Goal: Task Accomplishment & Management: Use online tool/utility

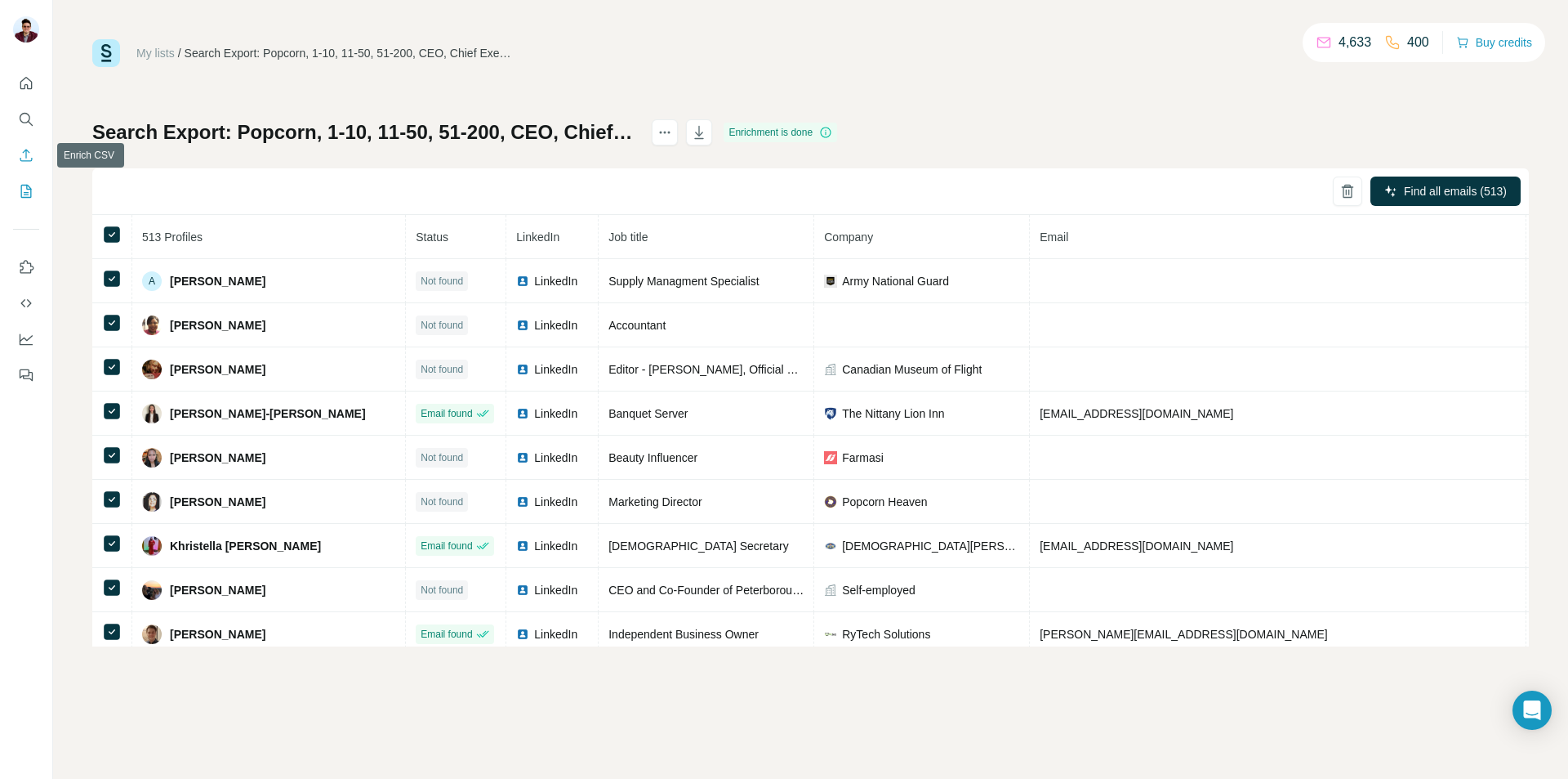
click at [32, 152] on icon "Enrich CSV" at bounding box center [26, 155] width 16 height 16
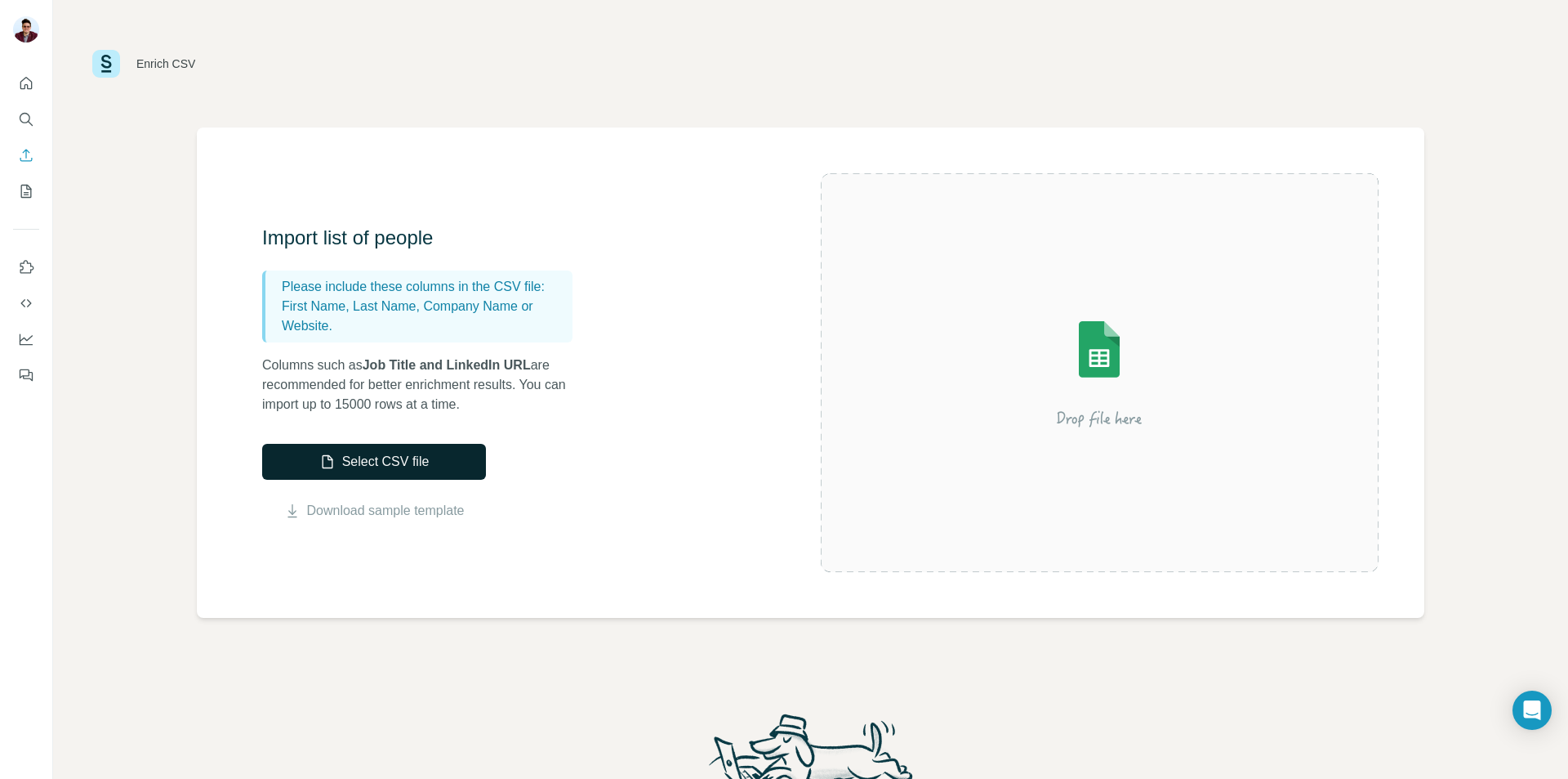
click at [349, 471] on button "Select CSV file" at bounding box center [374, 461] width 224 height 36
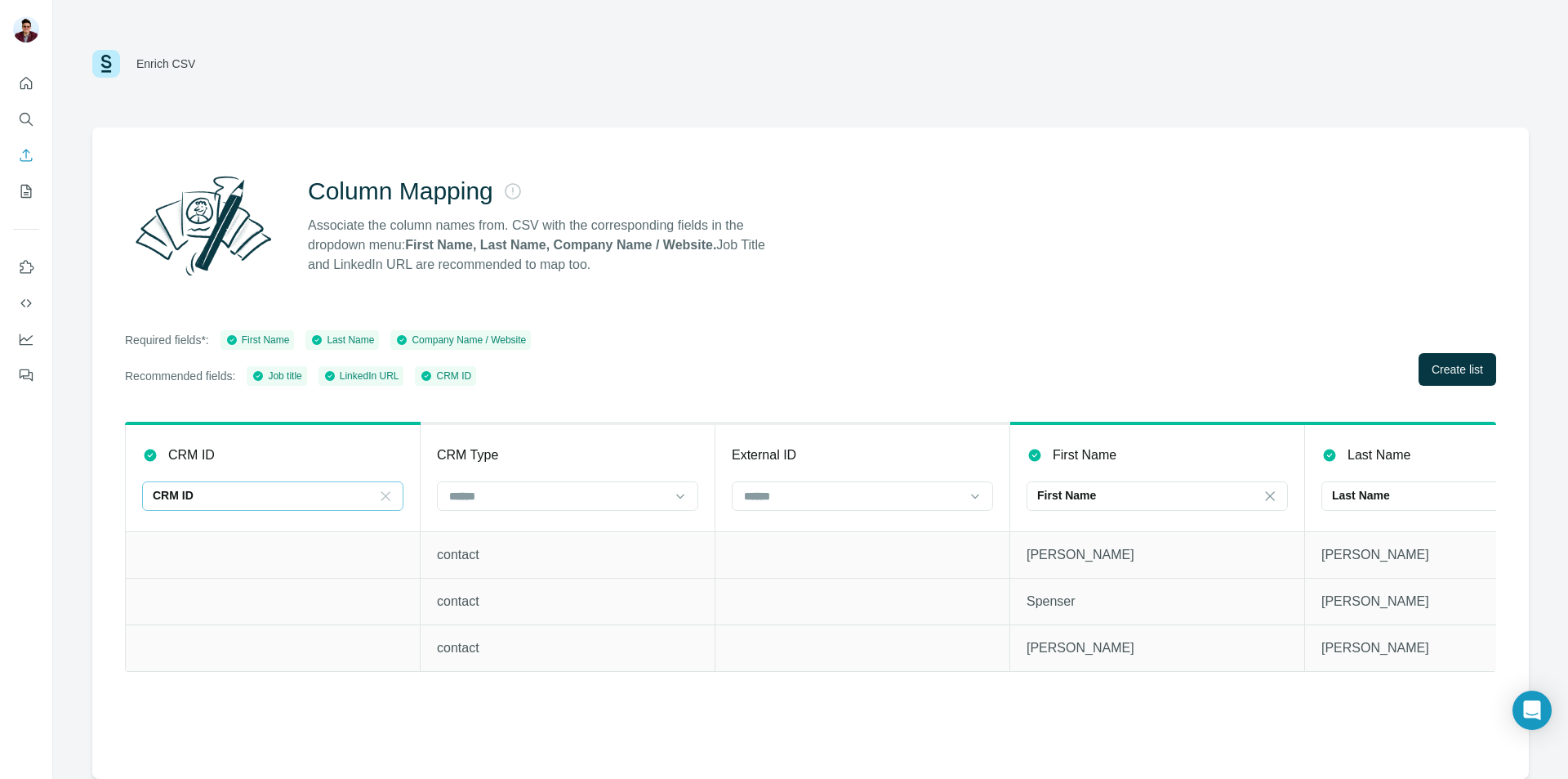
click at [385, 496] on icon at bounding box center [386, 496] width 9 height 9
click at [299, 462] on div "CRM ID" at bounding box center [273, 454] width 261 height 19
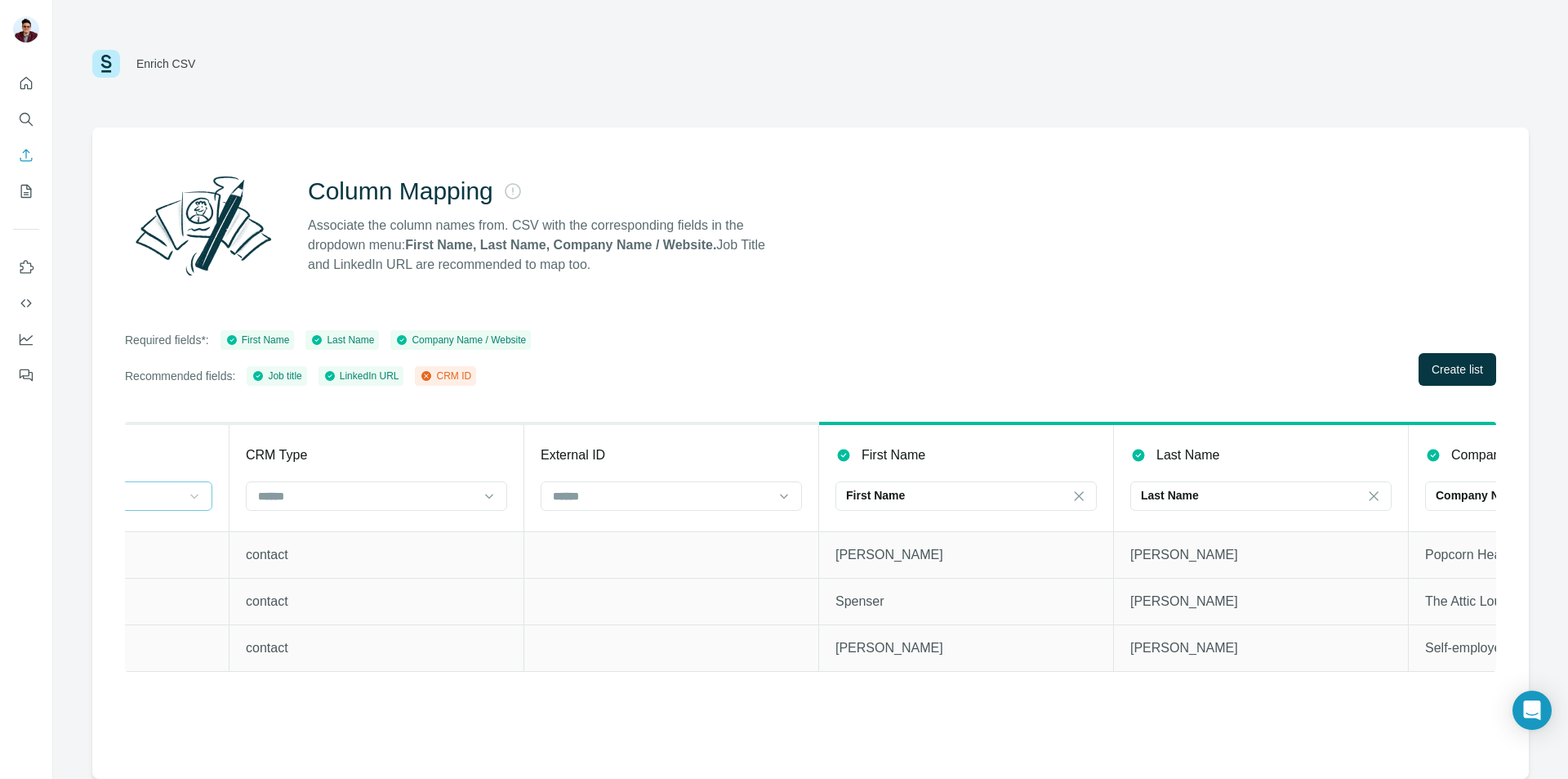
scroll to position [0, 196]
click at [767, 436] on th "External ID" at bounding box center [666, 477] width 295 height 108
drag, startPoint x: 689, startPoint y: 427, endPoint x: 638, endPoint y: 458, distance: 59.7
click at [638, 458] on div "External ID" at bounding box center [666, 454] width 261 height 19
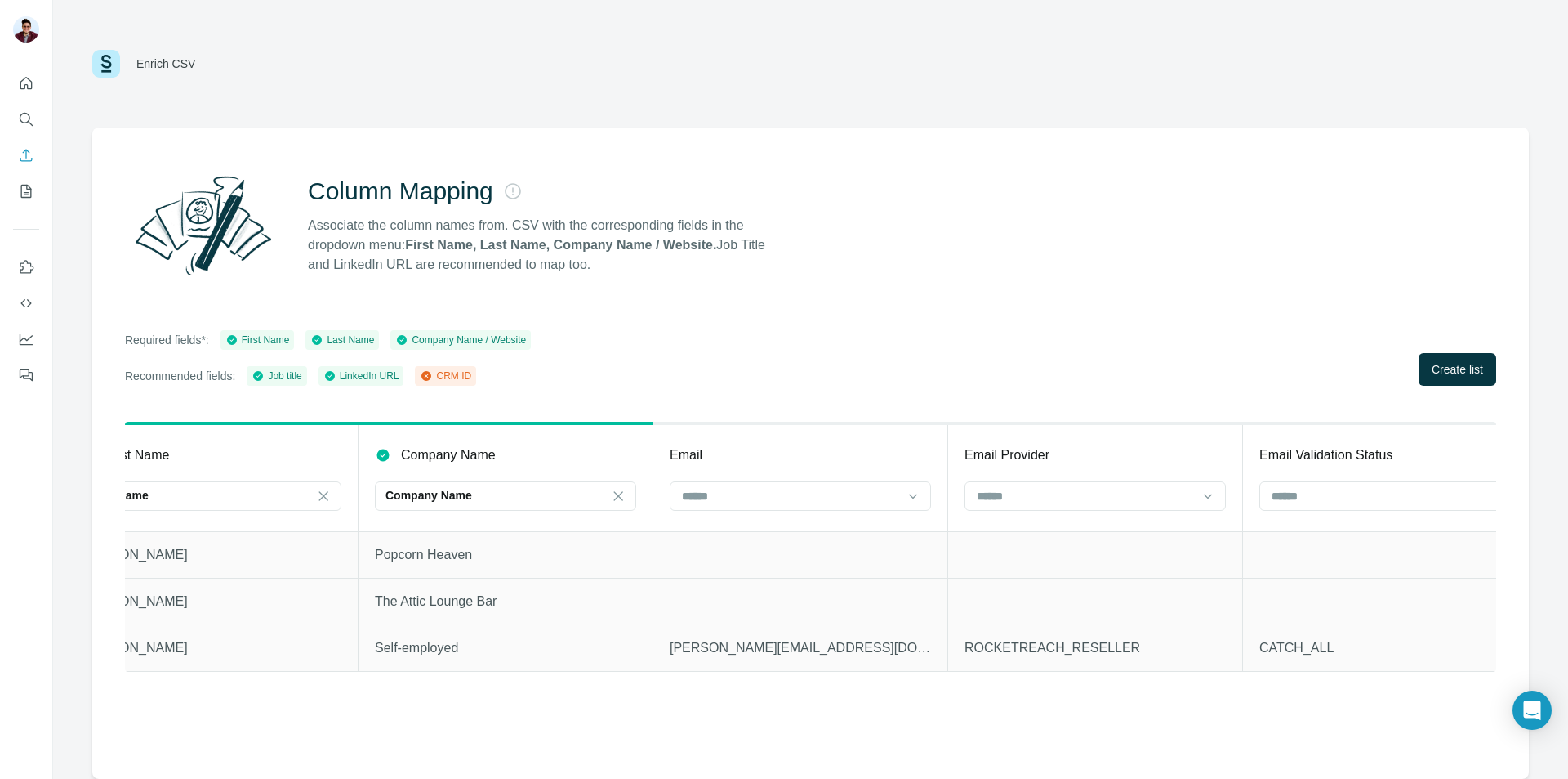
scroll to position [0, 1251]
click at [744, 491] on input at bounding box center [780, 496] width 220 height 18
click at [748, 488] on input at bounding box center [780, 496] width 220 height 18
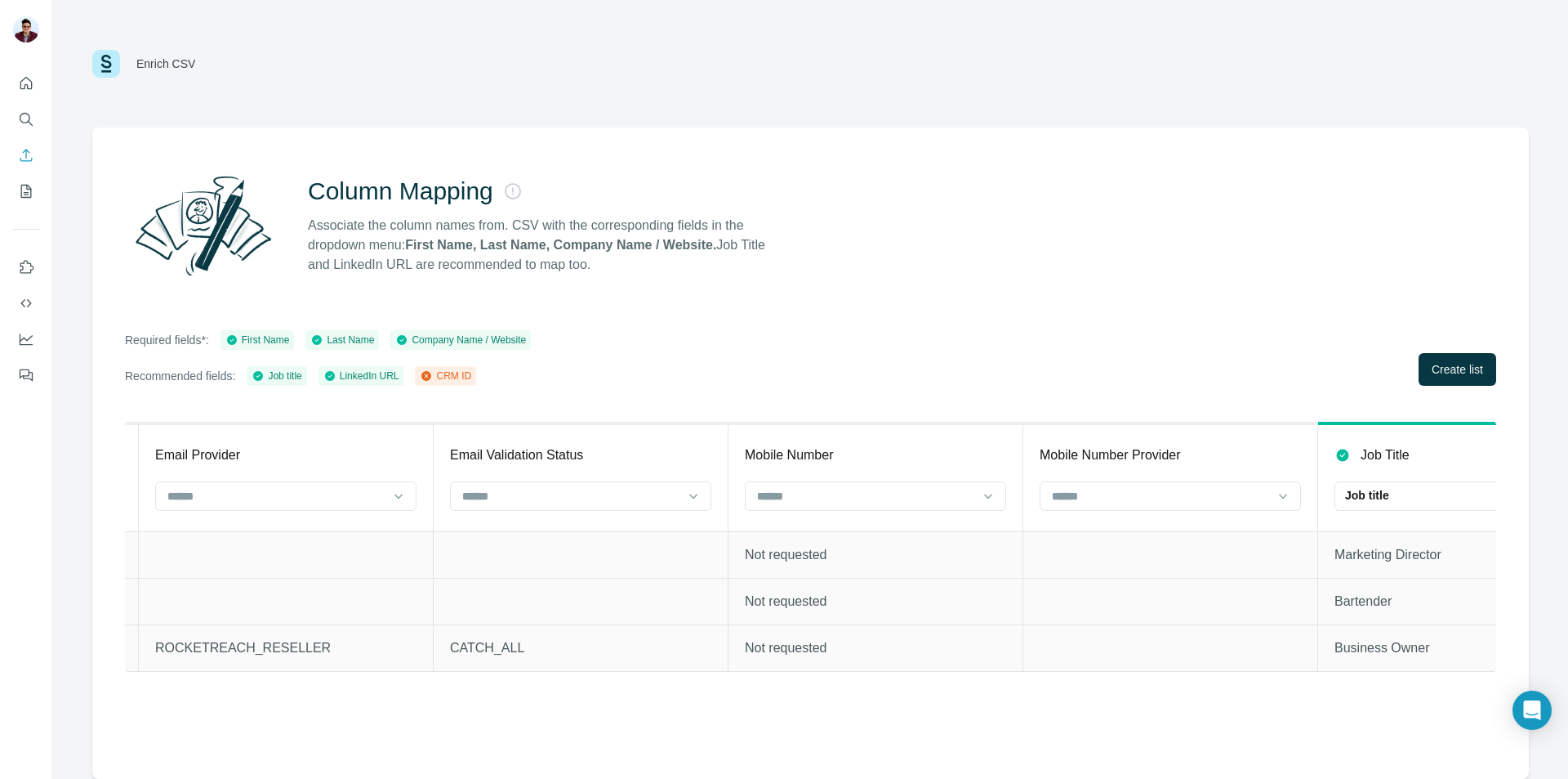
scroll to position [0, 2056]
click at [868, 493] on input at bounding box center [860, 496] width 220 height 18
click at [869, 493] on input at bounding box center [860, 496] width 220 height 18
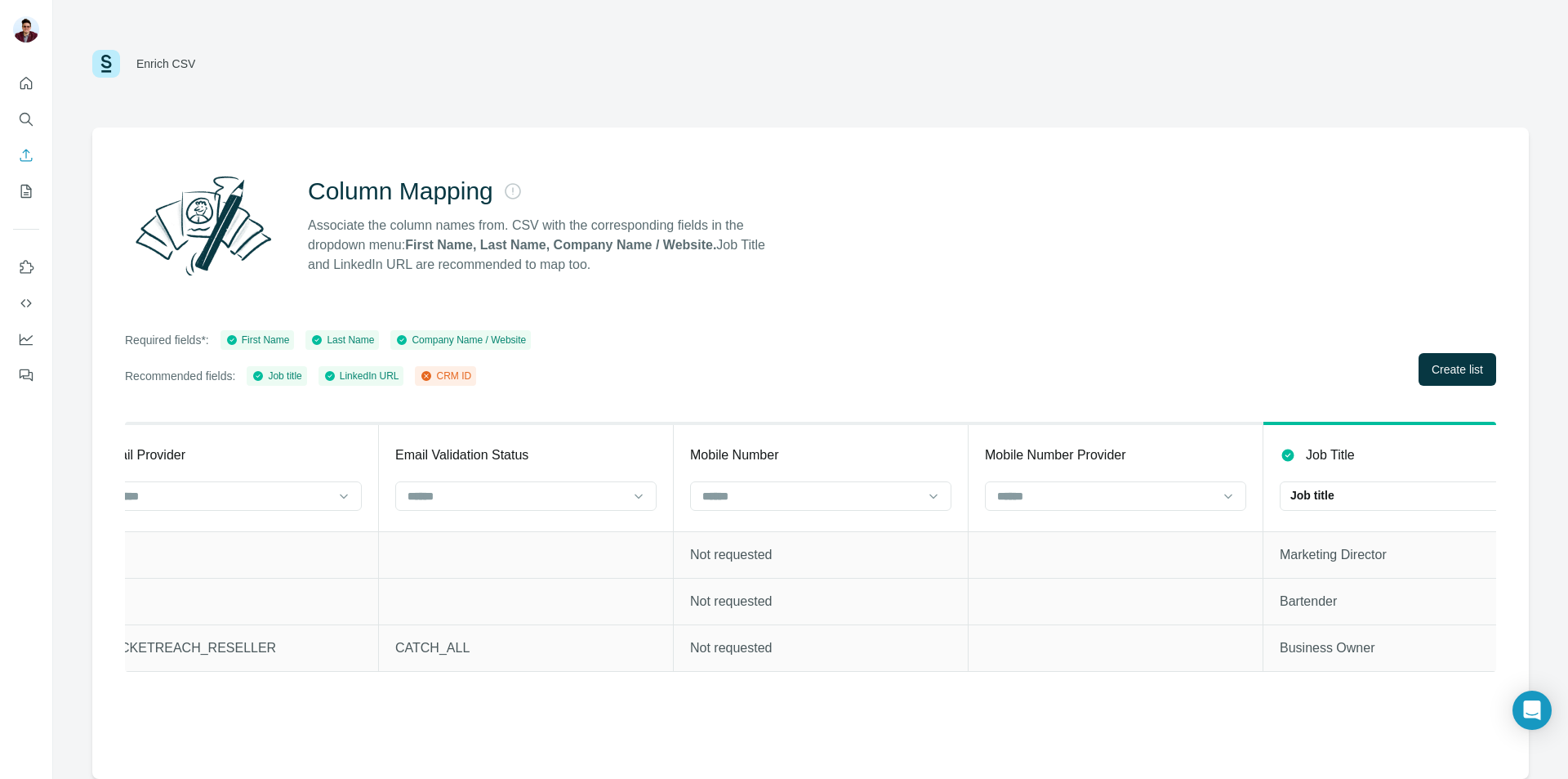
scroll to position [0, 2326]
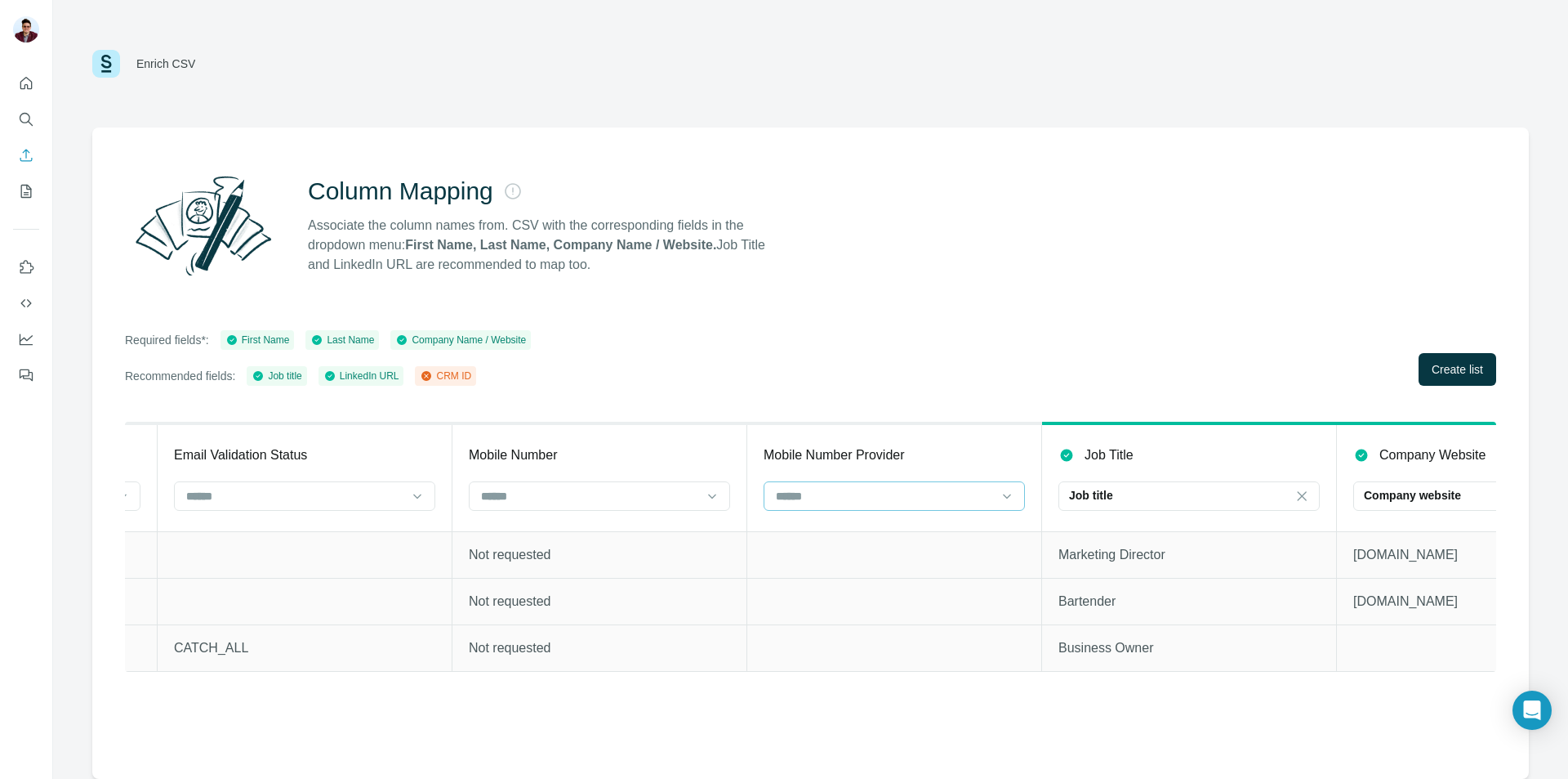
click at [811, 487] on input at bounding box center [884, 496] width 220 height 18
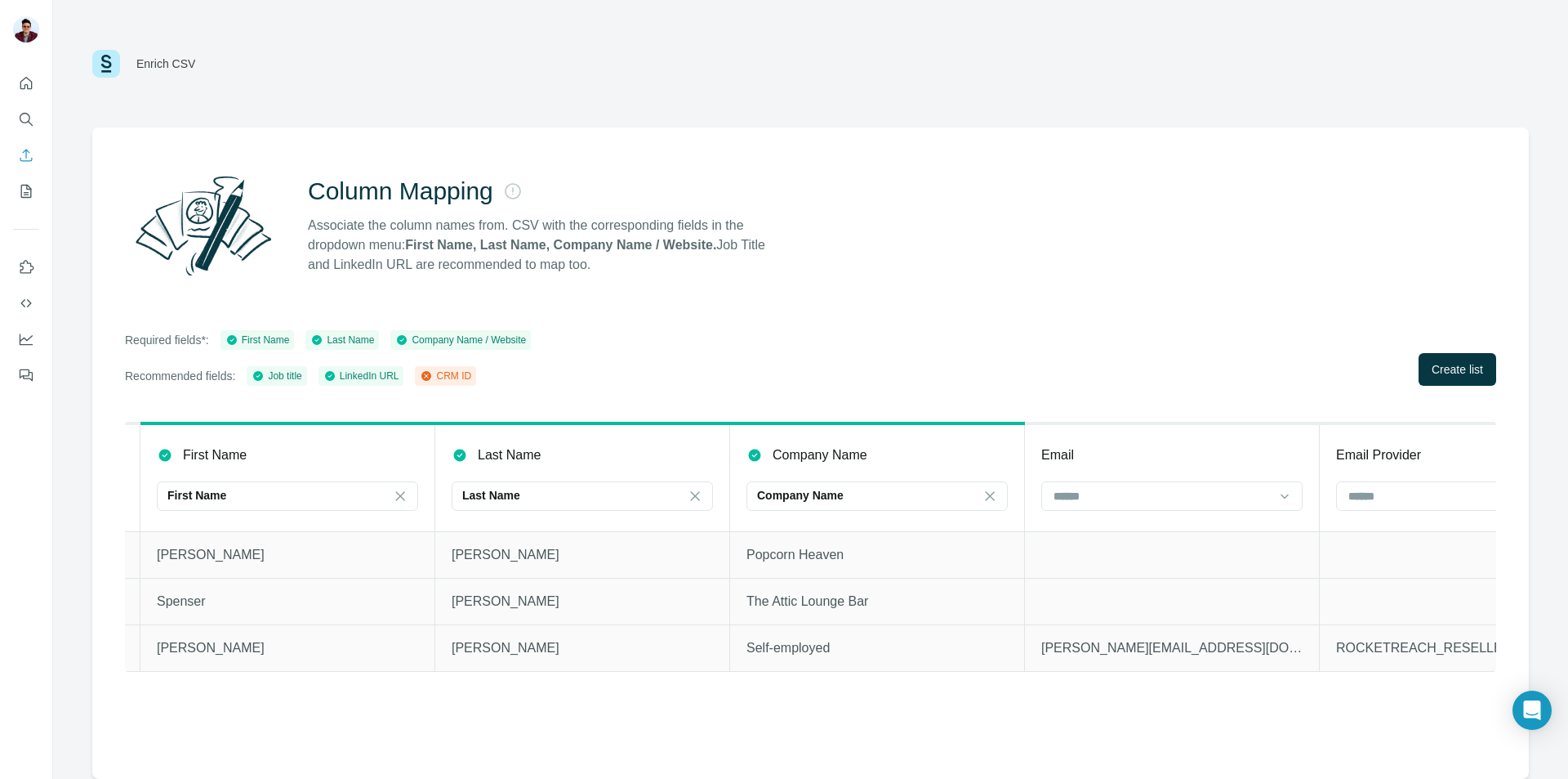
scroll to position [0, 0]
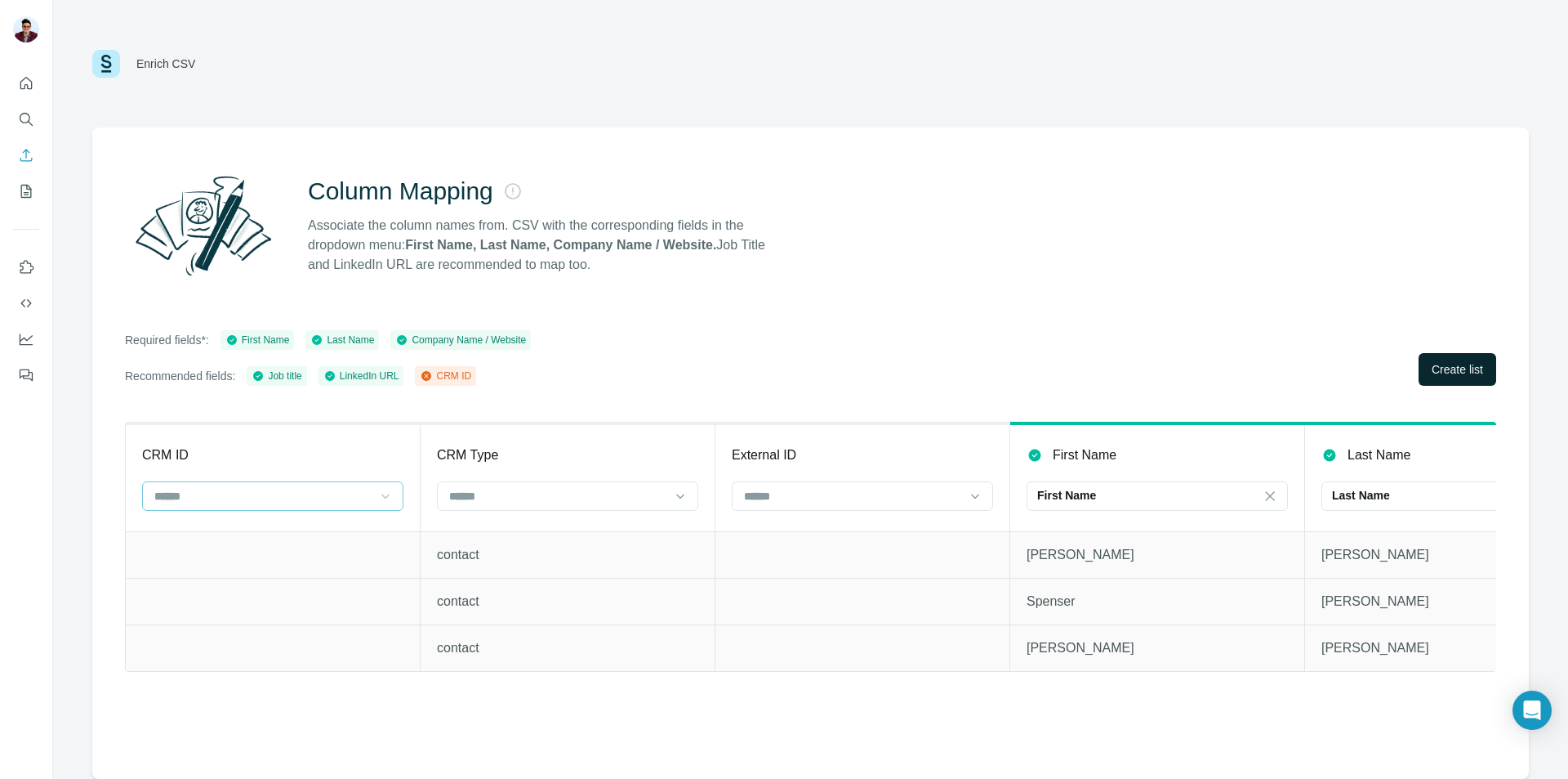
click at [1457, 366] on span "Create list" at bounding box center [1457, 369] width 51 height 16
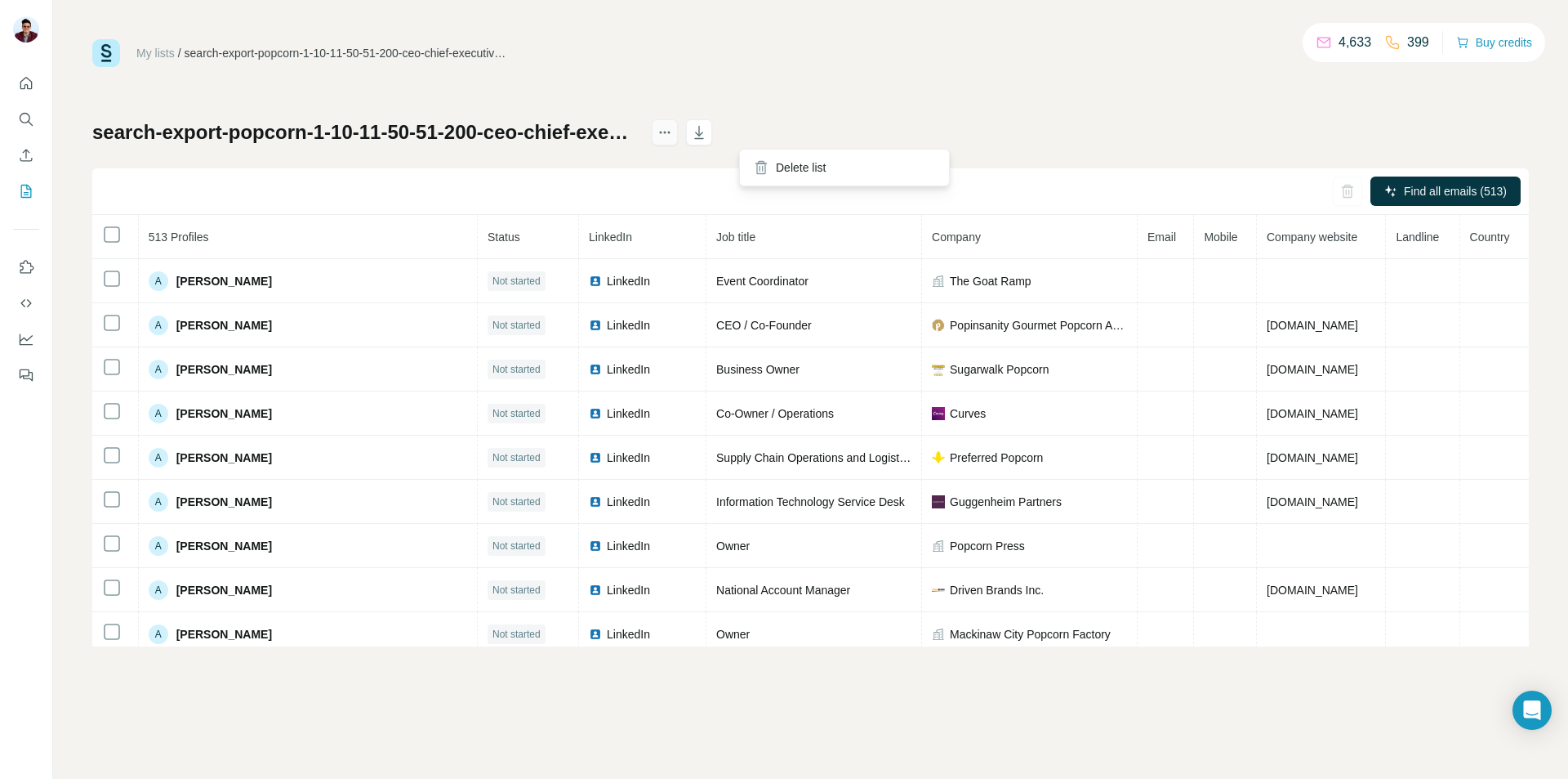
click at [673, 135] on icon "actions" at bounding box center [665, 133] width 16 height 16
click at [777, 169] on div "Delete list" at bounding box center [844, 167] width 203 height 29
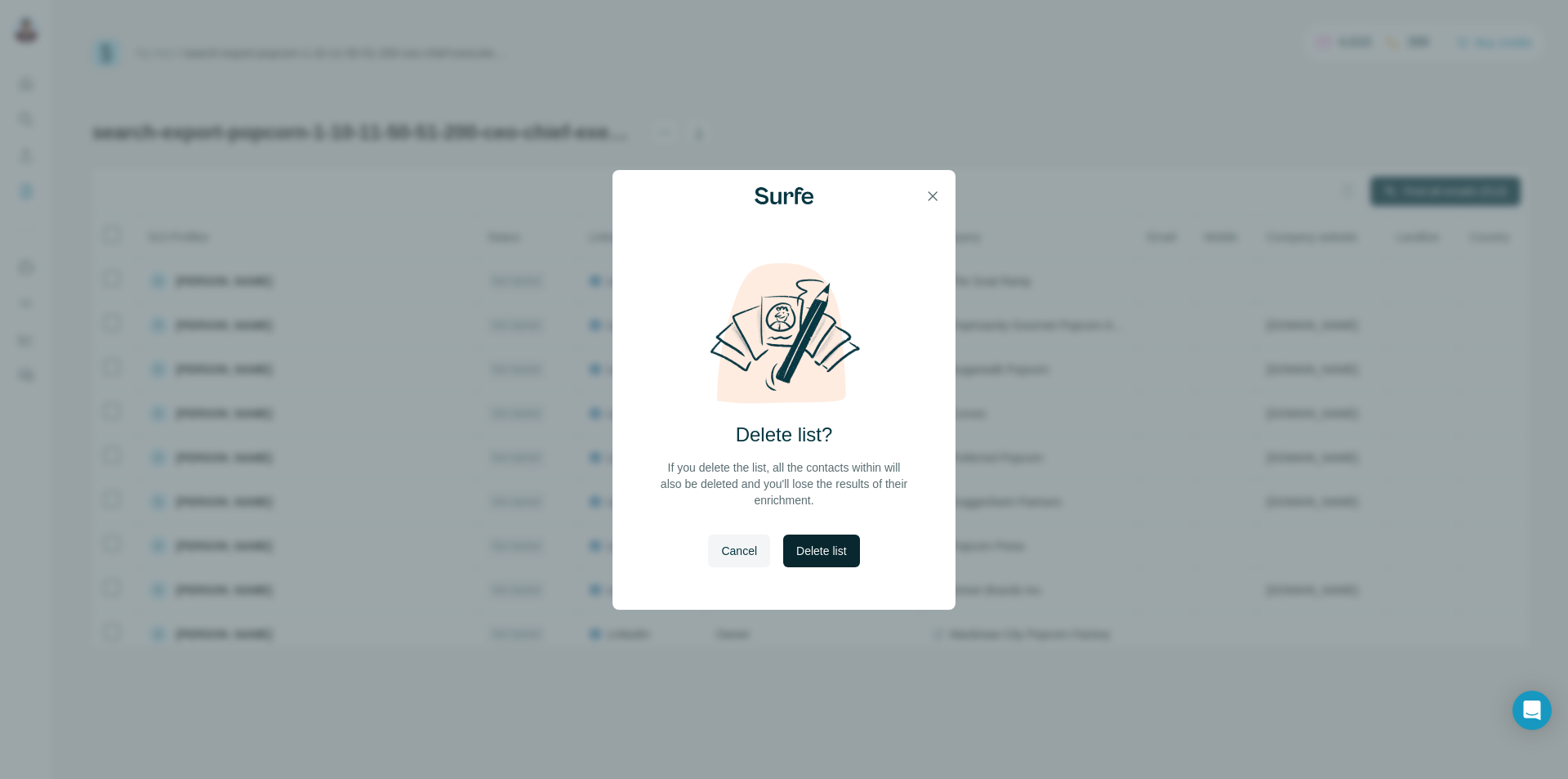
click at [814, 543] on span "Delete list" at bounding box center [821, 550] width 50 height 16
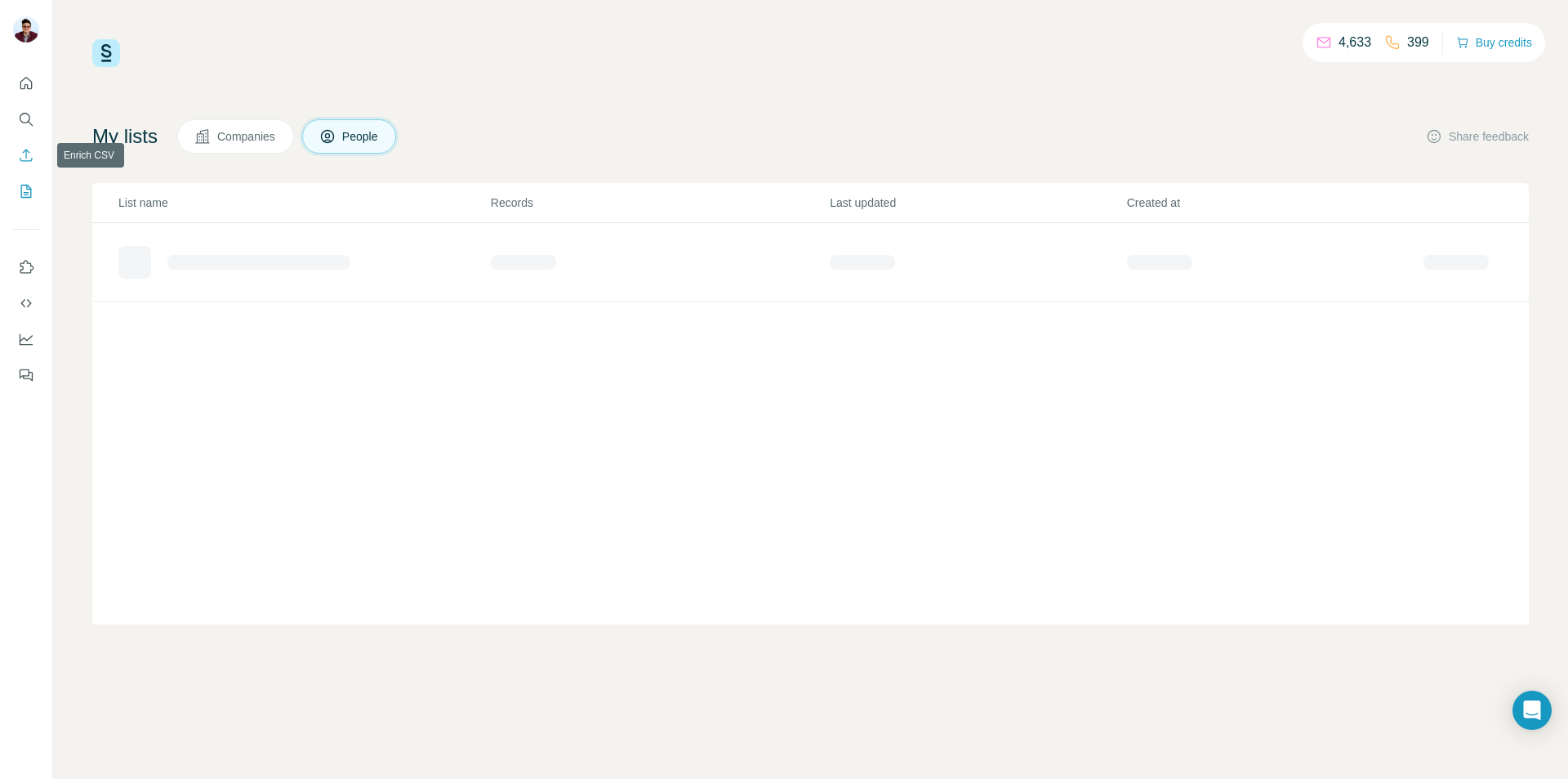
click at [32, 156] on icon "Enrich CSV" at bounding box center [26, 155] width 16 height 16
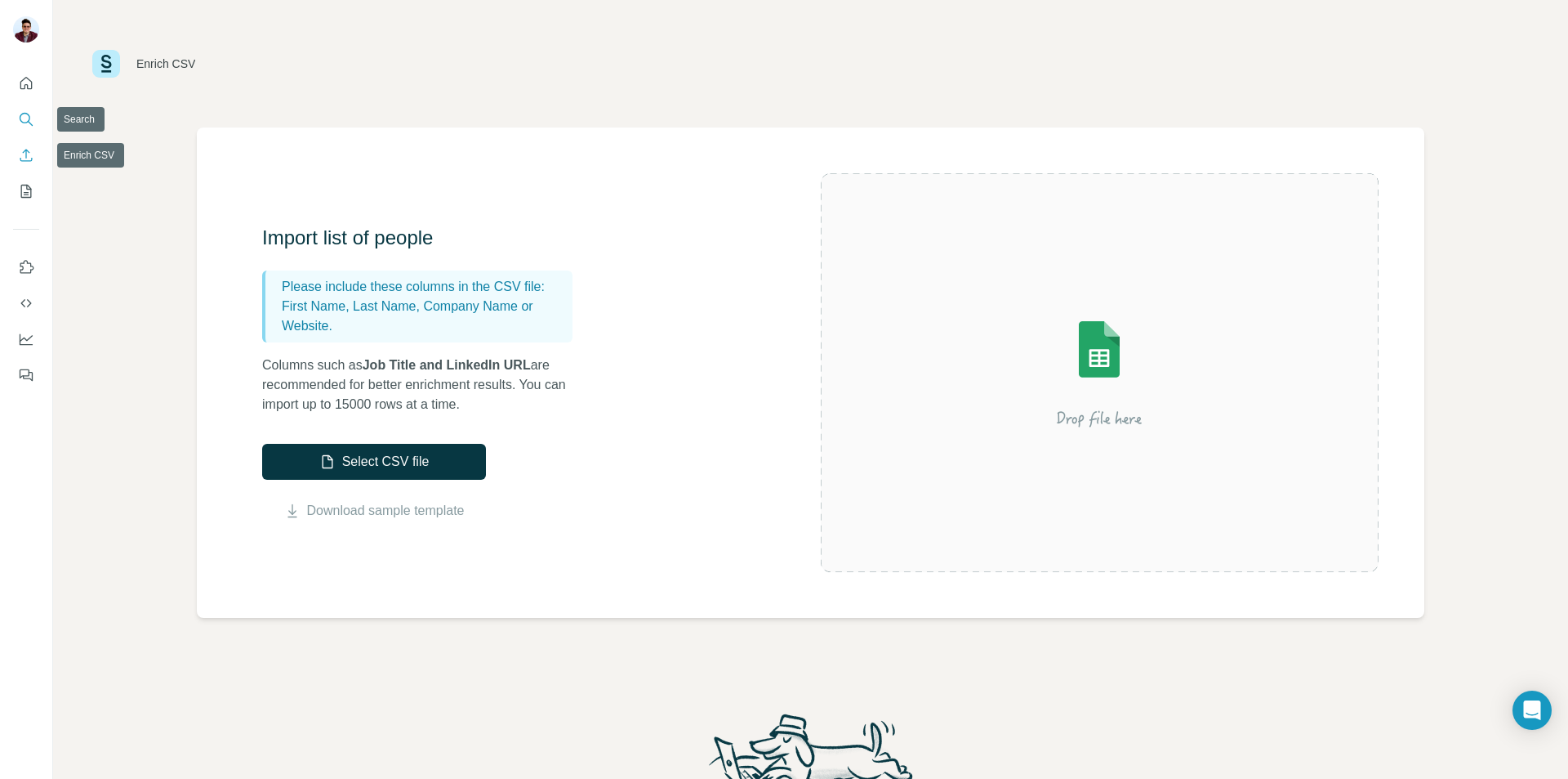
click at [28, 123] on icon "Search" at bounding box center [26, 120] width 16 height 16
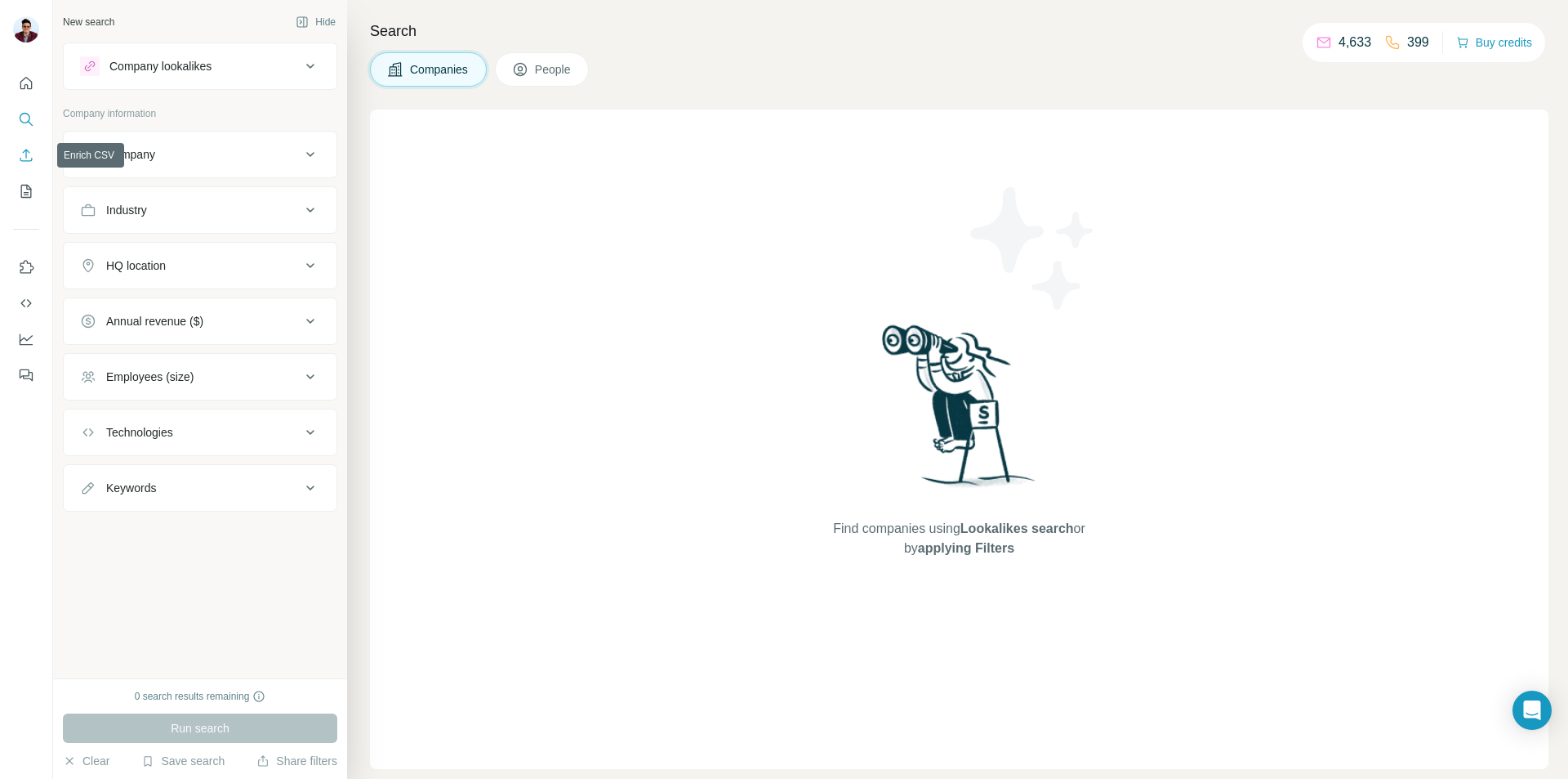
click at [32, 144] on button "Enrich CSV" at bounding box center [26, 155] width 26 height 29
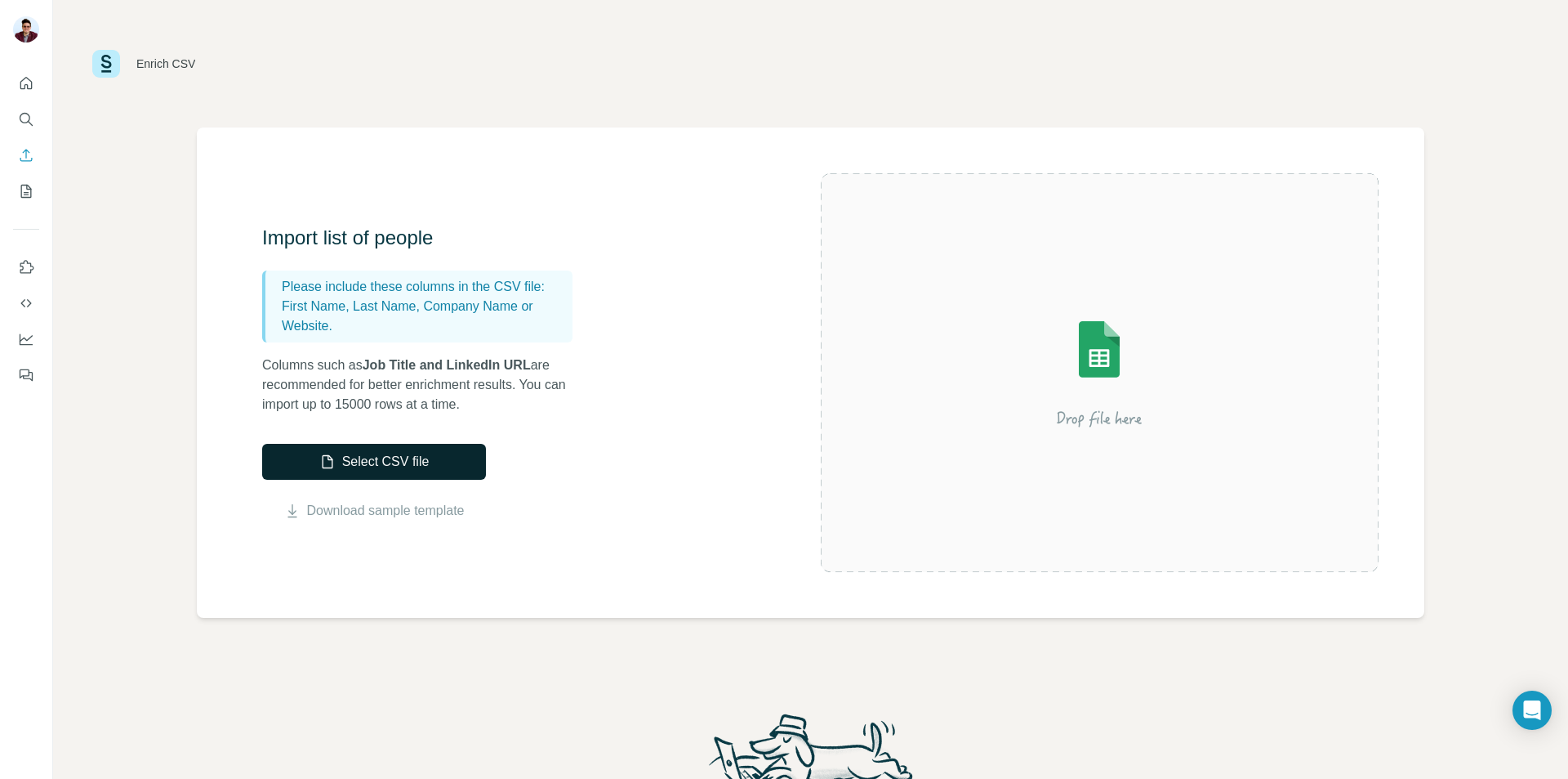
click at [419, 457] on button "Select CSV file" at bounding box center [374, 461] width 224 height 36
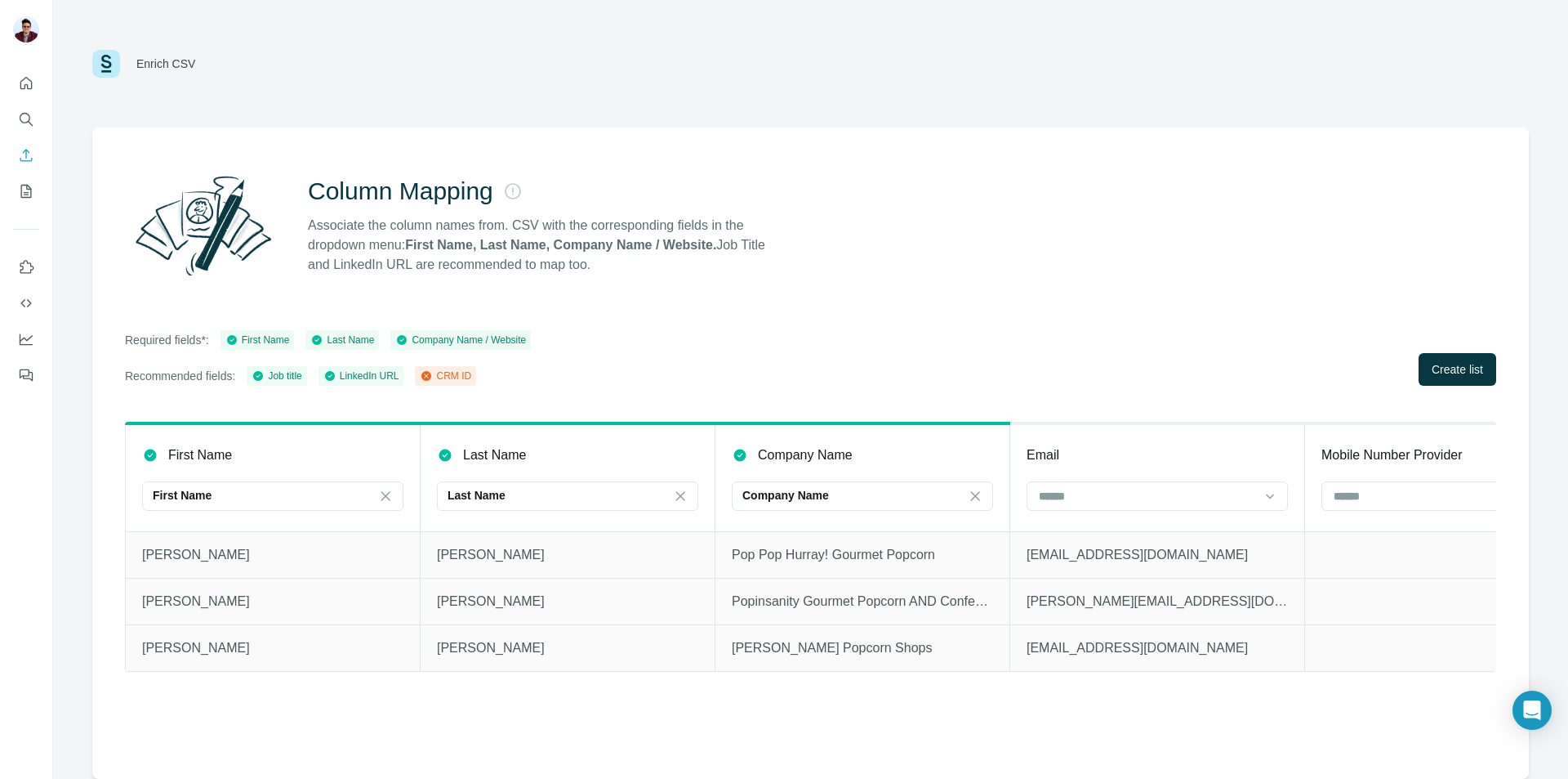
click at [433, 378] on icon at bounding box center [426, 376] width 13 height 13
click at [1465, 372] on span "Create list" at bounding box center [1457, 369] width 51 height 16
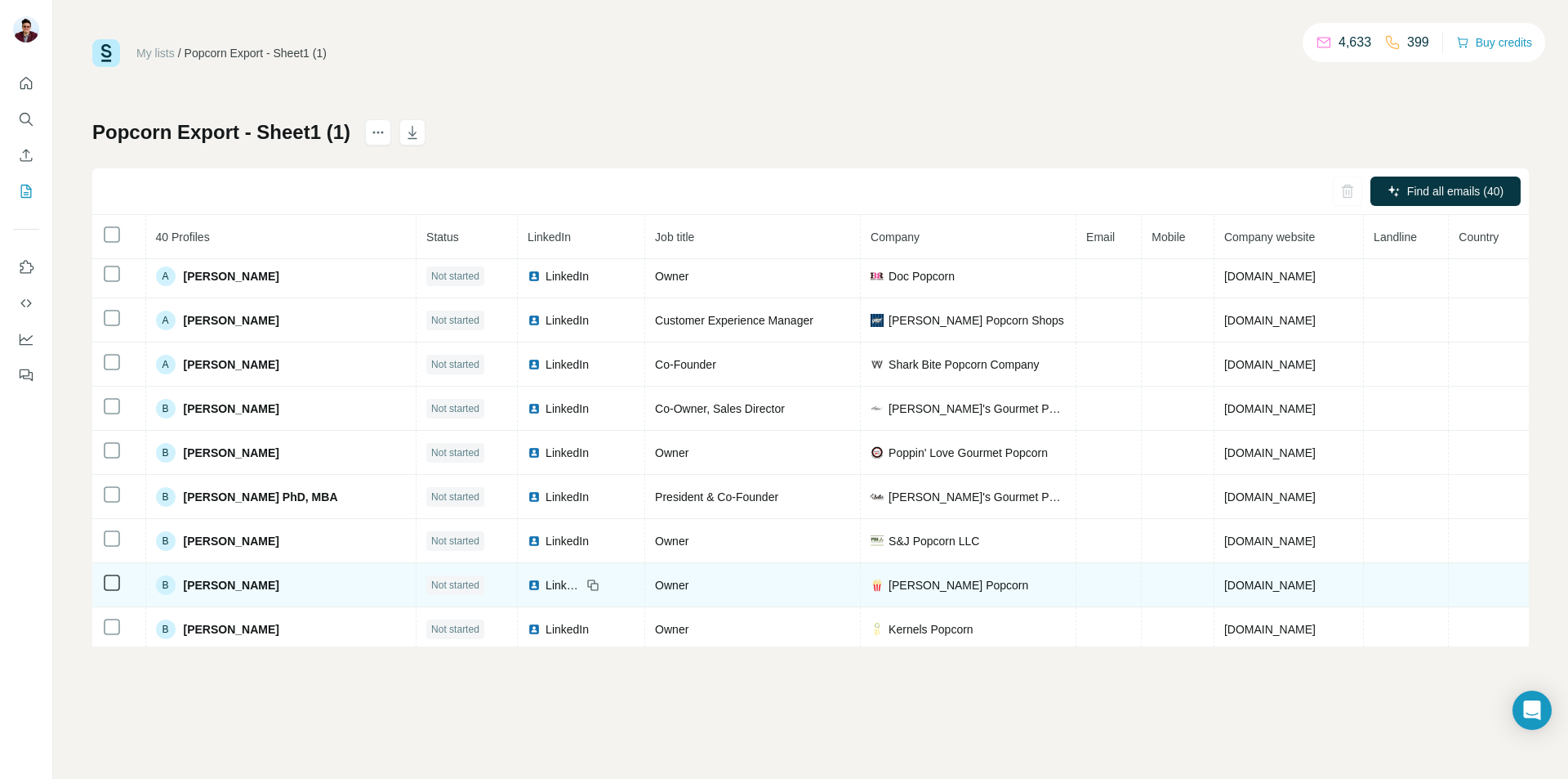
scroll to position [936, 0]
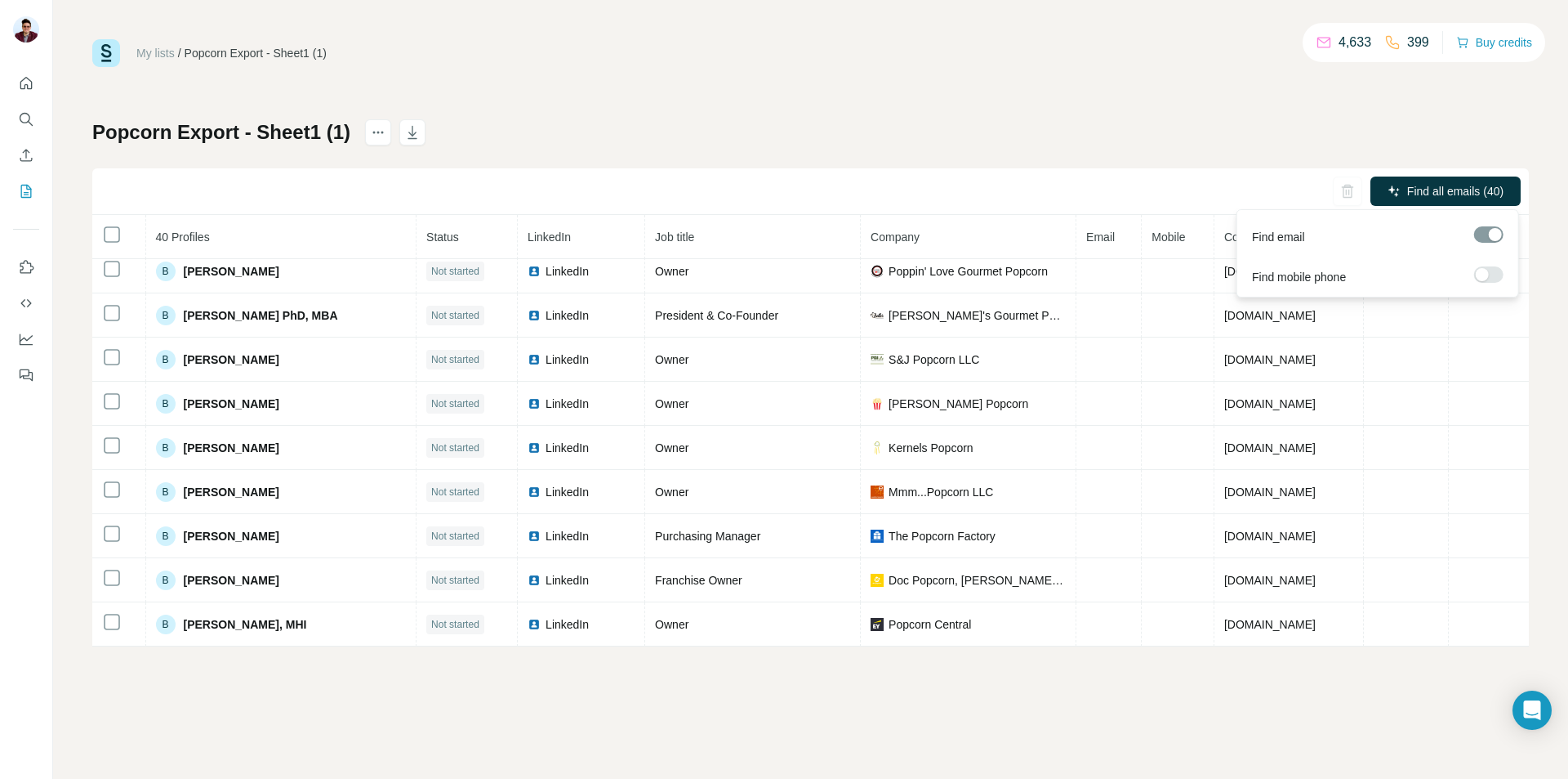
click at [1472, 265] on div "Find mobile phone" at bounding box center [1378, 273] width 274 height 40
click at [1481, 273] on div at bounding box center [1482, 274] width 13 height 13
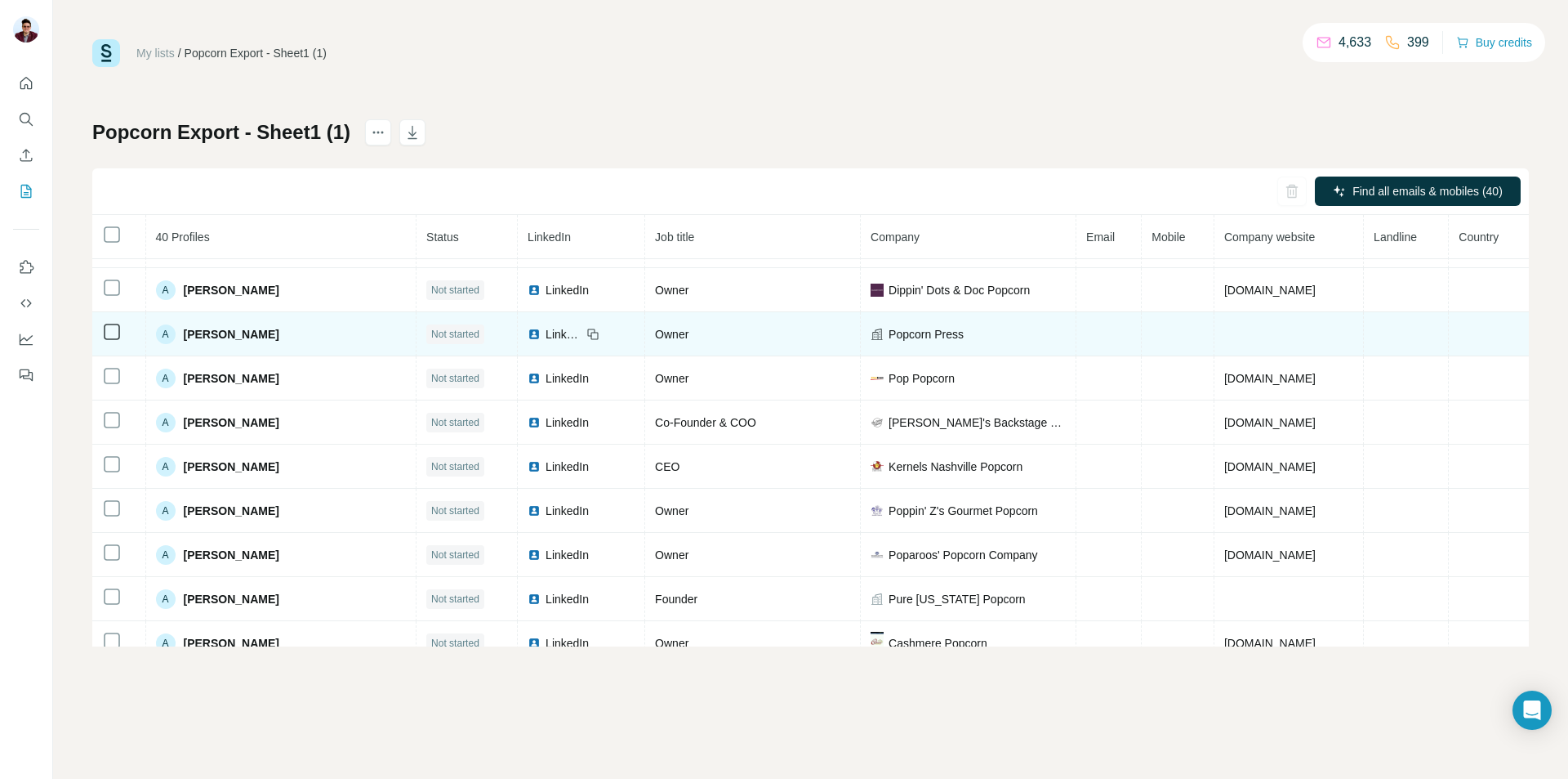
scroll to position [0, 0]
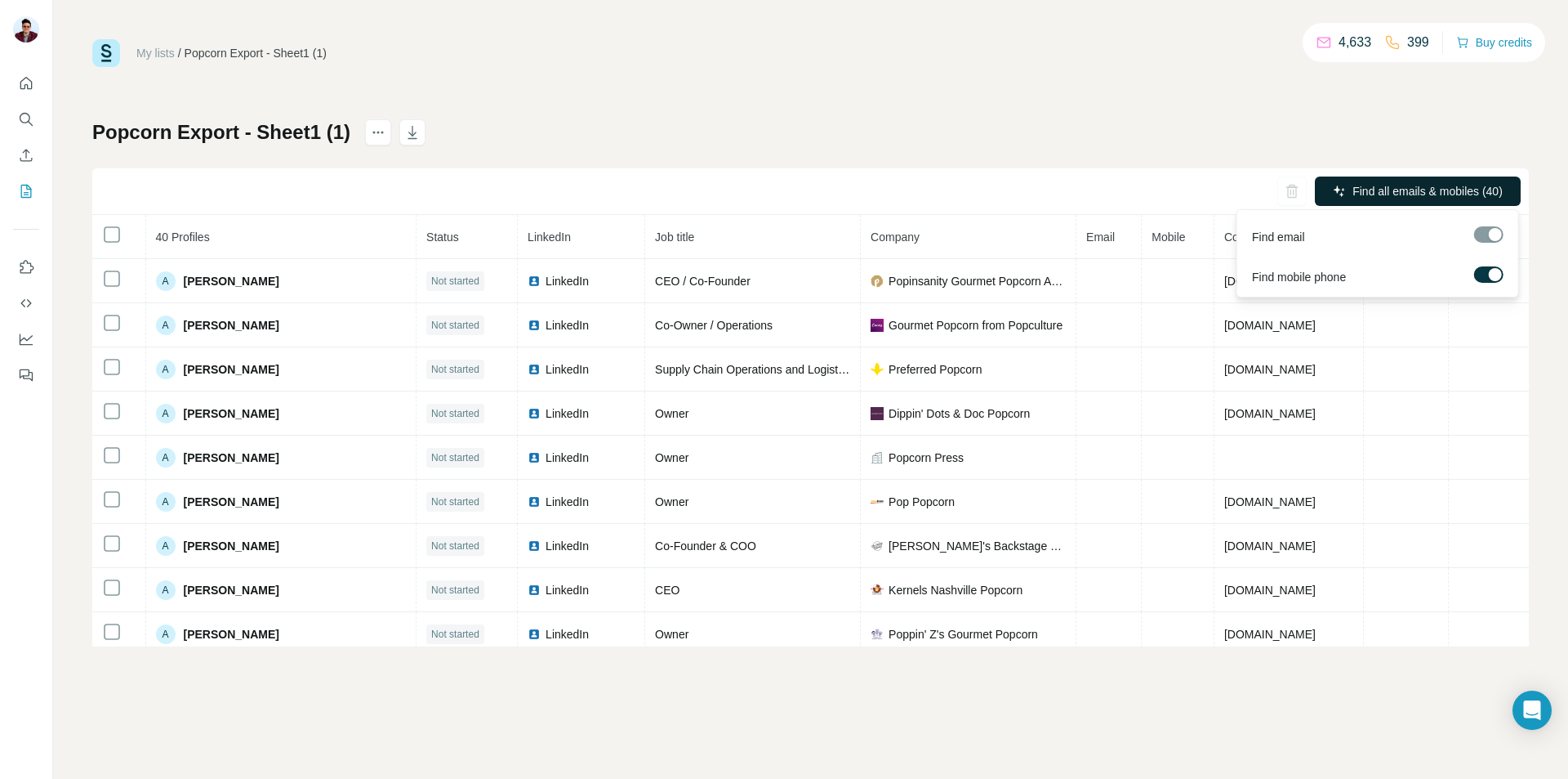
click at [1451, 187] on span "Find all emails & mobiles (40)" at bounding box center [1427, 191] width 150 height 16
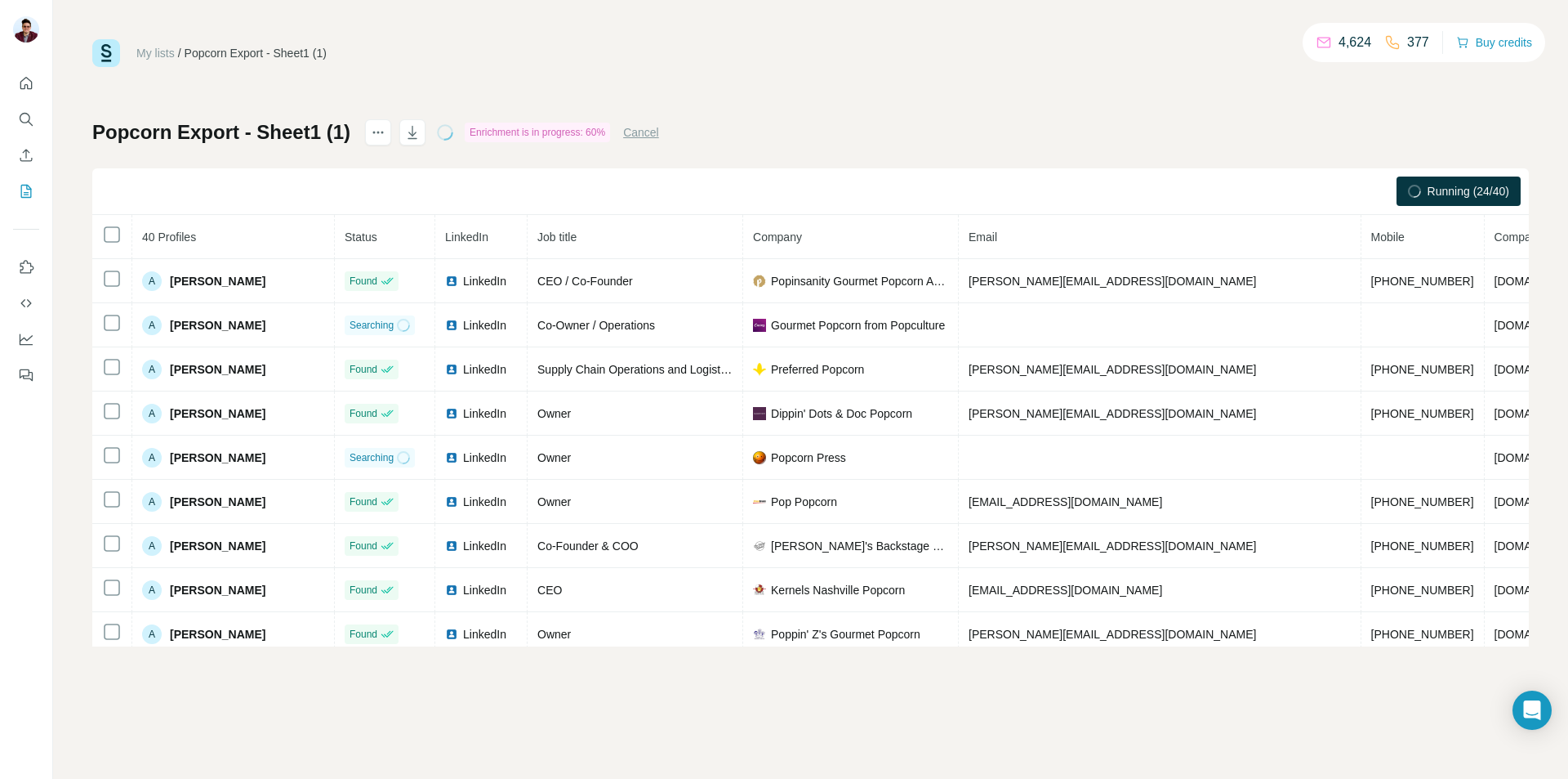
click at [89, 488] on div "My lists / Popcorn Export - Sheet1 (1) 4,624 377 Buy credits Popcorn Export - S…" at bounding box center [810, 390] width 1515 height 779
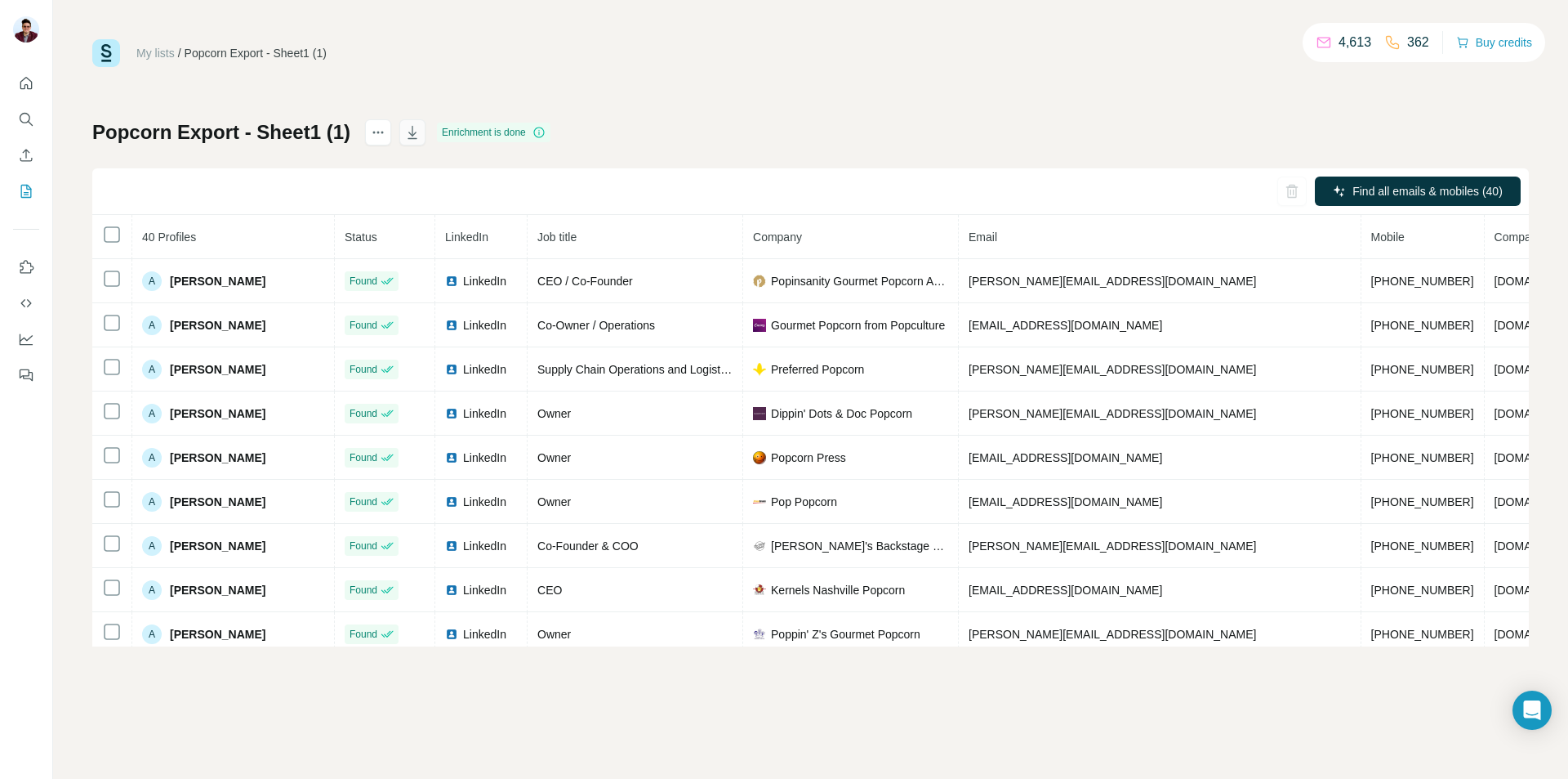
click at [406, 134] on icon "button" at bounding box center [412, 133] width 16 height 16
